Goal: Task Accomplishment & Management: Use online tool/utility

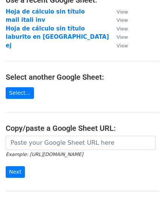
scroll to position [57, 0]
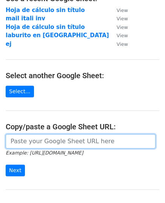
click at [38, 145] on input "url" at bounding box center [81, 142] width 150 height 14
paste input "https://docs.google.com/spreadsheets/d/1qFfhz_nt8tTZH2T7STaf2iZEexdUovgI1ZSlQum…"
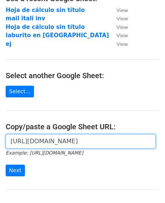
scroll to position [0, 168]
type input "https://docs.google.com/spreadsheets/d/1qFfhz_nt8tTZH2T7STaf2iZEexdUovgI1ZSlQum…"
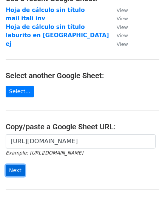
scroll to position [0, 0]
click at [14, 174] on input "Next" at bounding box center [15, 171] width 19 height 12
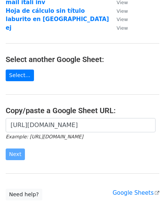
scroll to position [78, 0]
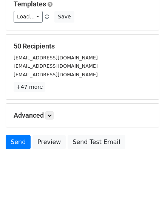
scroll to position [89, 0]
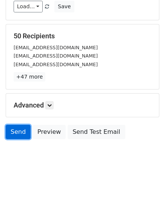
click at [25, 133] on link "Send" at bounding box center [18, 132] width 25 height 14
